Goal: Transaction & Acquisition: Book appointment/travel/reservation

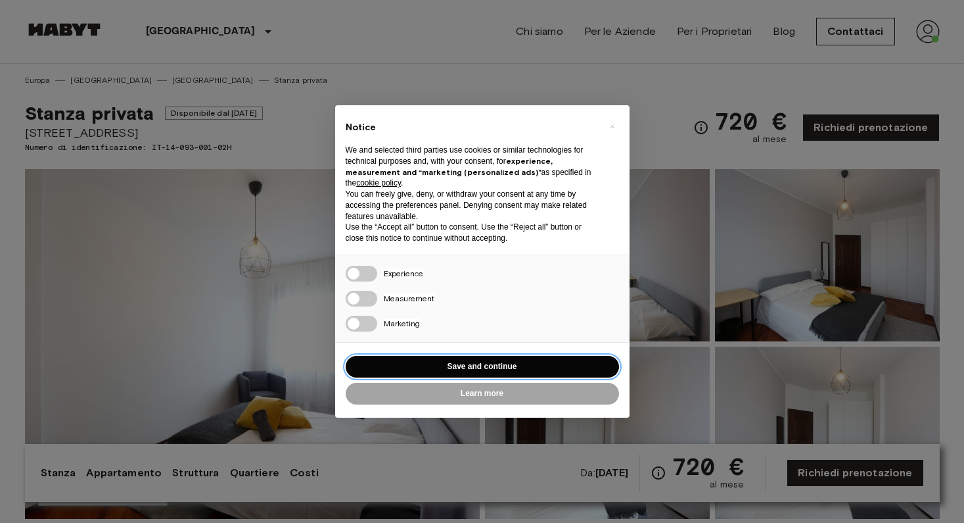
click at [471, 368] on button "Save and continue" at bounding box center [482, 367] width 273 height 22
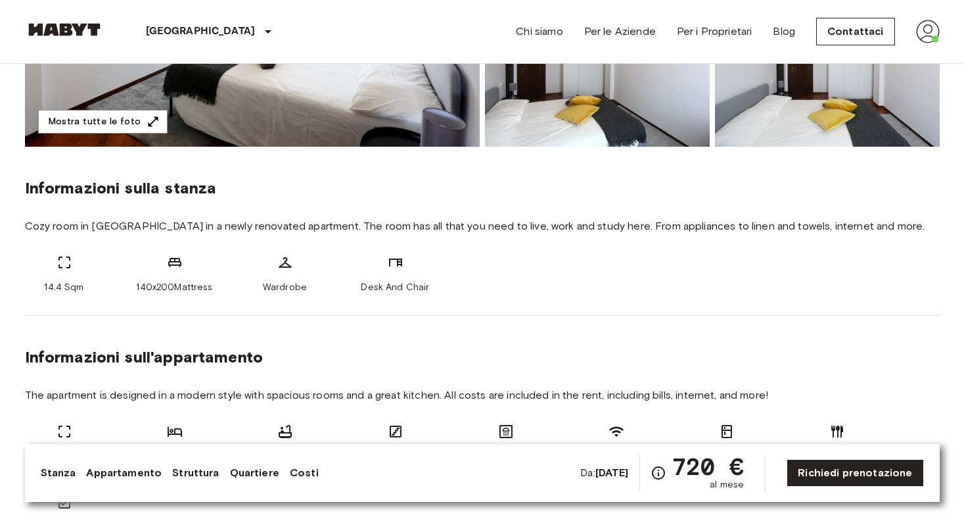
scroll to position [373, 0]
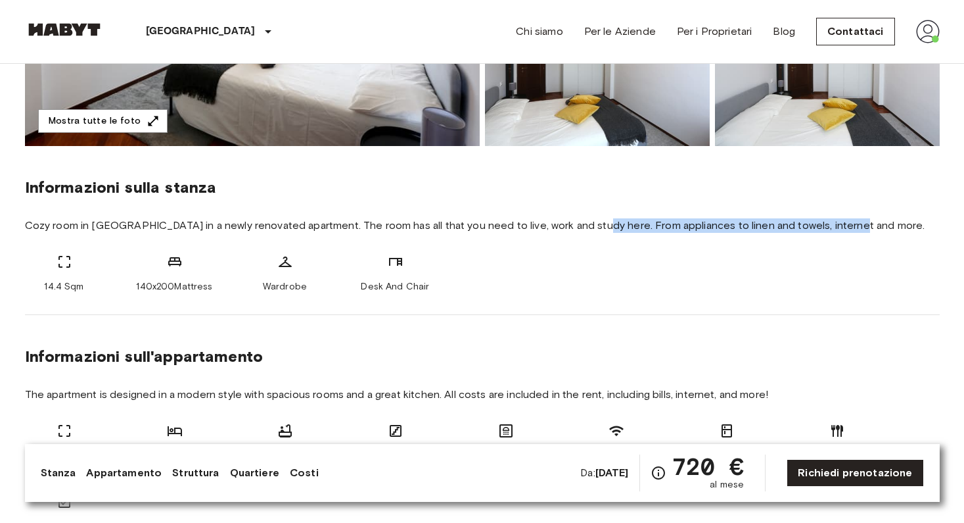
drag, startPoint x: 590, startPoint y: 222, endPoint x: 854, endPoint y: 229, distance: 264.4
click at [853, 227] on span "Cozy room in [GEOGRAPHIC_DATA] in a newly renovated apartment. The room has all…" at bounding box center [482, 225] width 915 height 14
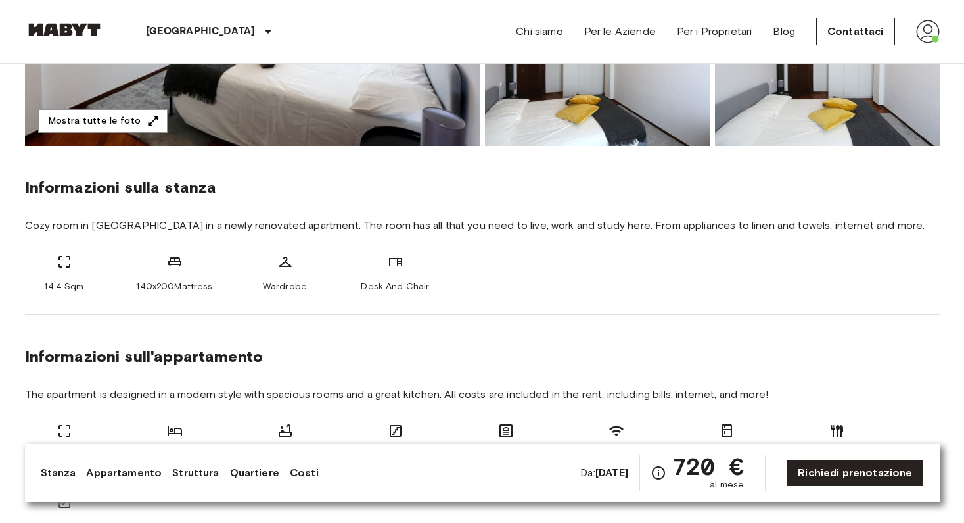
click at [856, 229] on span "Cozy room in [GEOGRAPHIC_DATA] in a newly renovated apartment. The room has all…" at bounding box center [482, 225] width 915 height 14
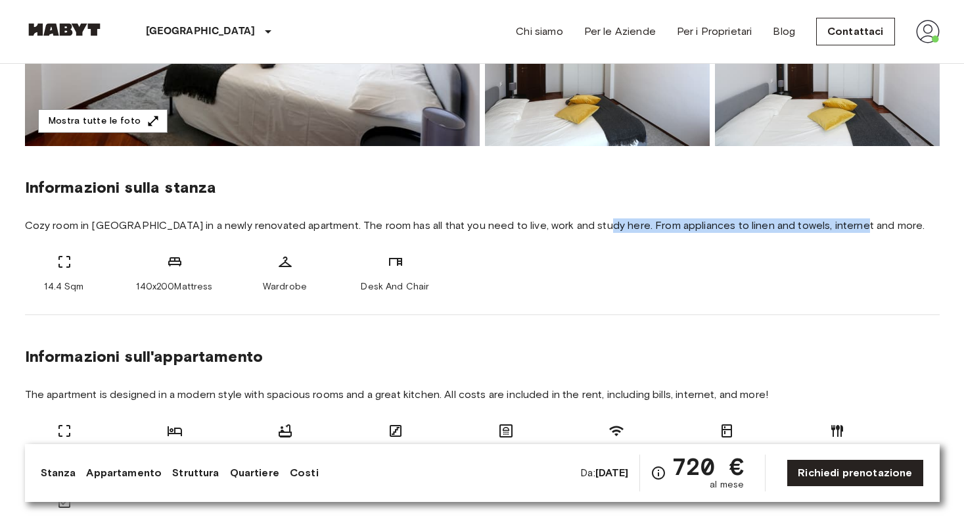
drag, startPoint x: 586, startPoint y: 224, endPoint x: 847, endPoint y: 224, distance: 261.0
click at [847, 224] on span "Cozy room in [GEOGRAPHIC_DATA] in a newly renovated apartment. The room has all…" at bounding box center [482, 225] width 915 height 14
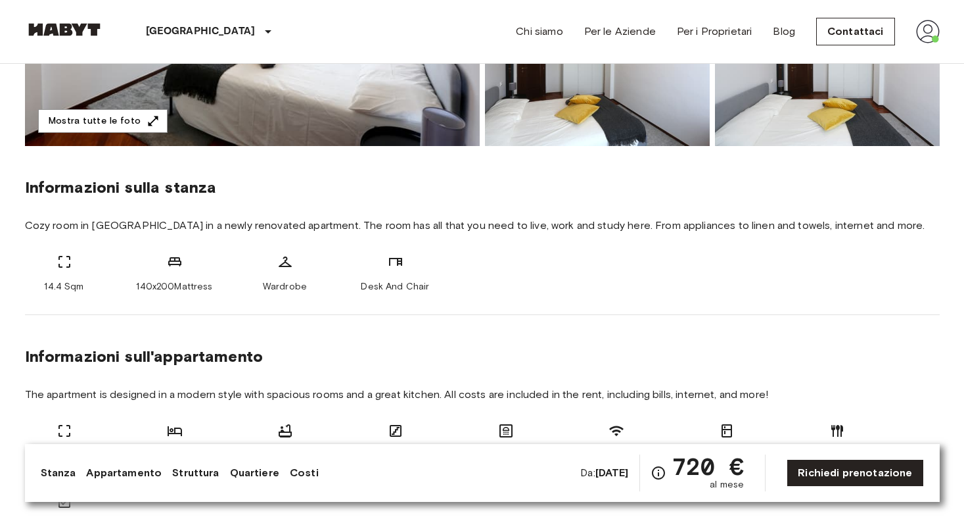
click at [853, 224] on span "Cozy room in [GEOGRAPHIC_DATA] in a newly renovated apartment. The room has all…" at bounding box center [482, 225] width 915 height 14
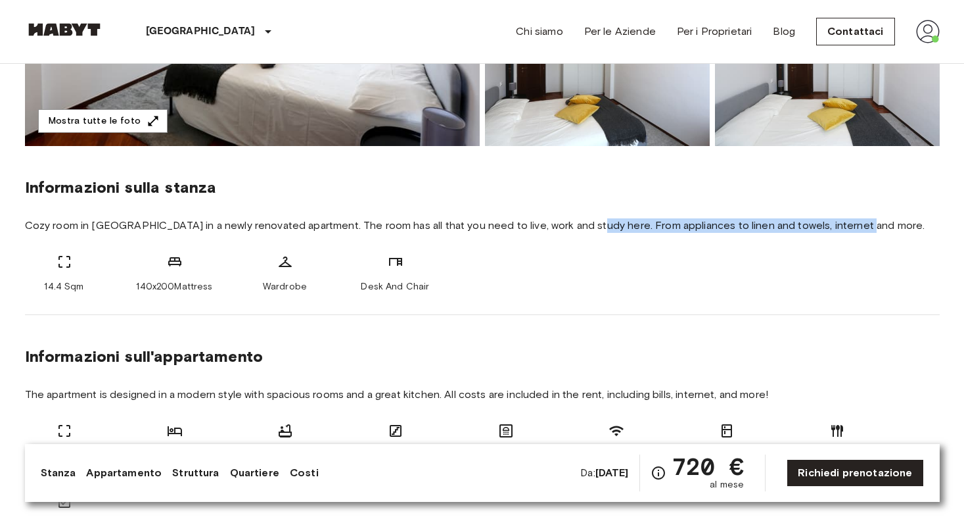
drag, startPoint x: 861, startPoint y: 226, endPoint x: 586, endPoint y: 226, distance: 275.5
click at [586, 226] on span "Cozy room in [GEOGRAPHIC_DATA] in a newly renovated apartment. The room has all…" at bounding box center [482, 225] width 915 height 14
